Goal: Task Accomplishment & Management: Complete application form

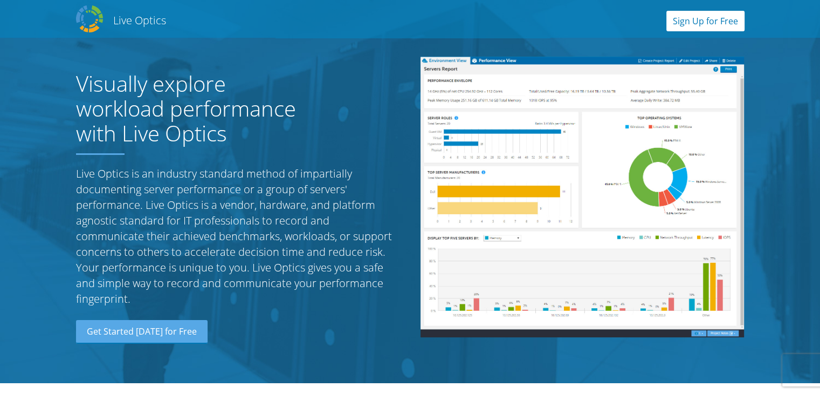
click at [727, 29] on link "Sign Up for Free" at bounding box center [705, 21] width 78 height 20
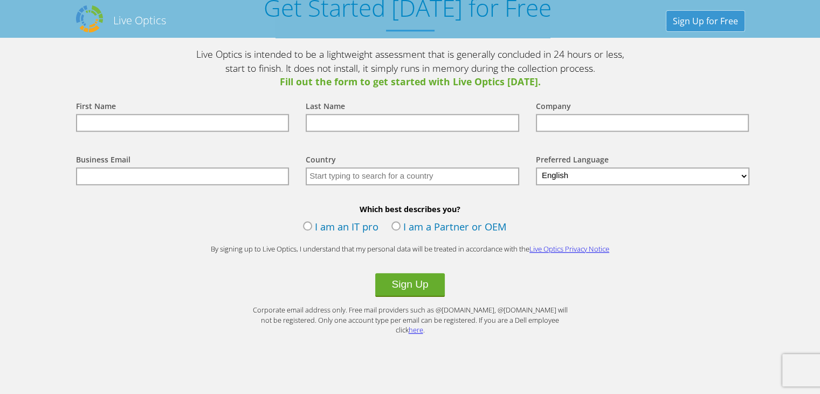
scroll to position [1201, 0]
click at [389, 175] on input "text" at bounding box center [413, 176] width 214 height 18
click at [307, 227] on label "I am an IT pro" at bounding box center [340, 227] width 75 height 16
click at [0, 0] on input "I am an IT pro" at bounding box center [0, 0] width 0 height 0
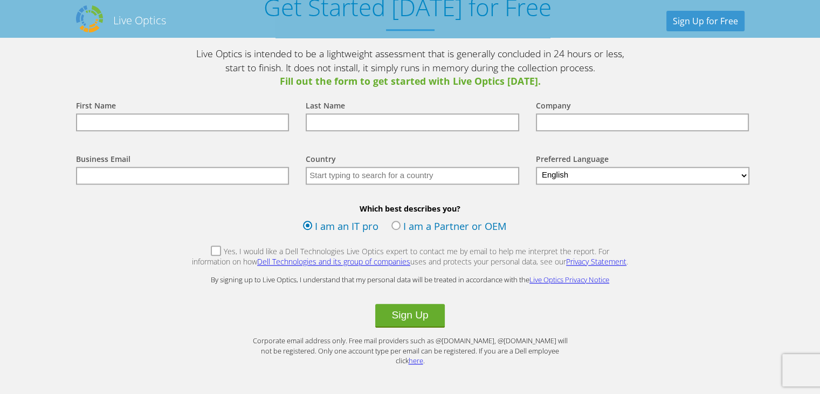
click at [196, 249] on label "Yes, I would like a Dell Technologies Live Optics expert to contact me by email…" at bounding box center [410, 257] width 438 height 23
click at [0, 0] on input "Yes, I would like a Dell Technologies Live Optics expert to contact me by email…" at bounding box center [0, 0] width 0 height 0
click at [161, 123] on input "text" at bounding box center [183, 122] width 214 height 18
type input "Md [PERSON_NAME]"
type input "[PERSON_NAME]"
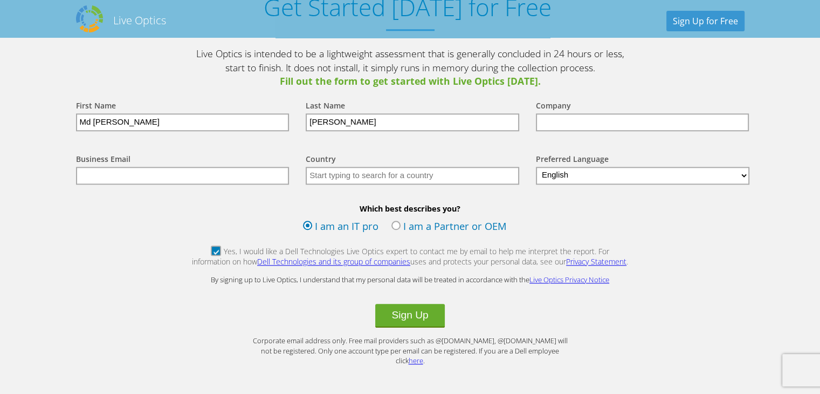
type input "MD ZAHIRUL [DEMOGRAPHIC_DATA]"
type input "[EMAIL_ADDRESS][PERSON_NAME][DOMAIN_NAME]"
type input "[GEOGRAPHIC_DATA]"
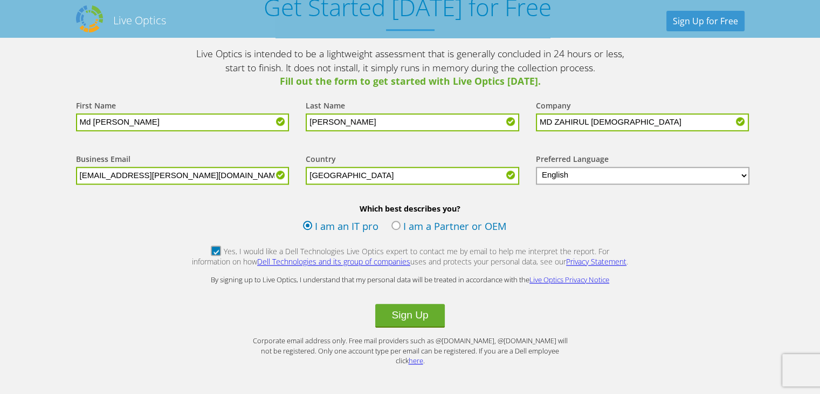
click at [587, 115] on input "MD ZAHIRUL [DEMOGRAPHIC_DATA]" at bounding box center [643, 122] width 214 height 18
type input "PERMITDENY LIMITED"
click at [201, 174] on input "[EMAIL_ADDRESS][PERSON_NAME][DOMAIN_NAME]" at bounding box center [183, 176] width 214 height 18
drag, startPoint x: 97, startPoint y: 171, endPoint x: 370, endPoint y: 186, distance: 273.8
click at [370, 186] on div "Business Email [EMAIL_ADDRESS][PERSON_NAME][DOMAIN_NAME] Country Select [GEOGRA…" at bounding box center [410, 168] width 690 height 53
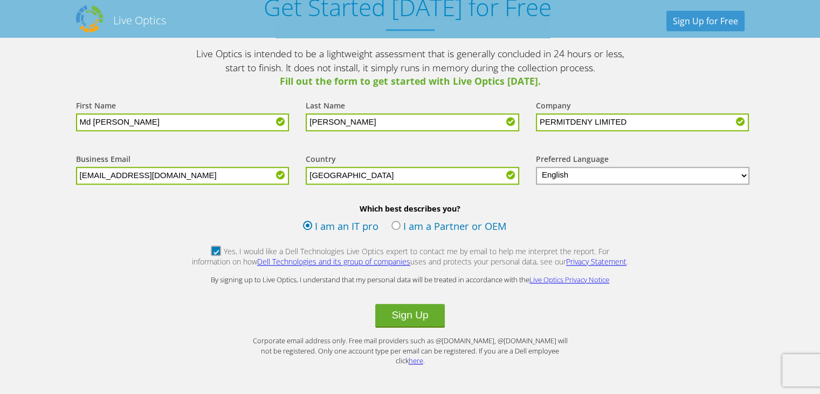
type input "[EMAIL_ADDRESS][DOMAIN_NAME]"
click at [175, 212] on div "Which best describes you? I am an IT pro I am a Partner or OEM" at bounding box center [410, 220] width 690 height 35
click at [404, 316] on button "Sign Up" at bounding box center [409, 316] width 69 height 24
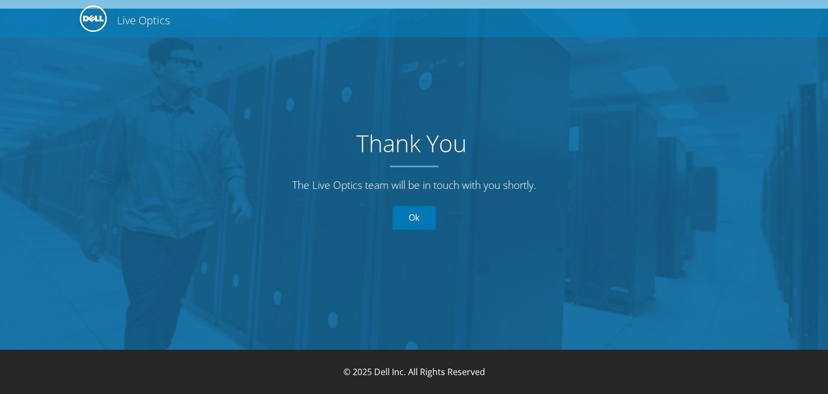
click at [428, 215] on link "Ok" at bounding box center [414, 218] width 43 height 24
